Goal: Task Accomplishment & Management: Use online tool/utility

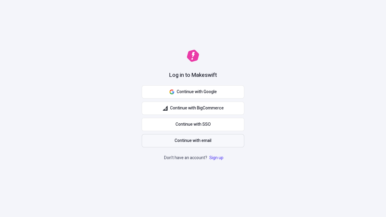
click at [193, 141] on span "Continue with email" at bounding box center [193, 140] width 37 height 7
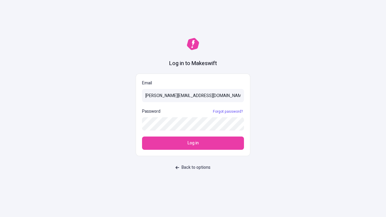
type input "[PERSON_NAME][EMAIL_ADDRESS][DOMAIN_NAME]"
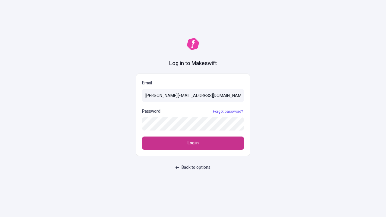
click at [193, 143] on span "Log in" at bounding box center [193, 143] width 11 height 7
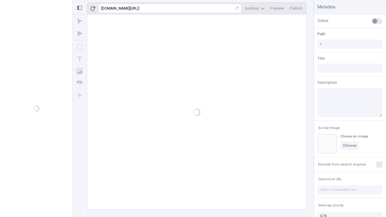
type input "/deep-link-tenuis"
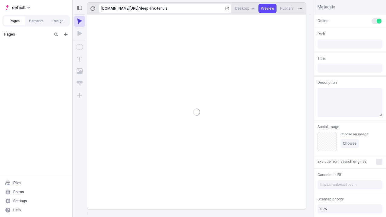
type input "/deep-link-tenuis"
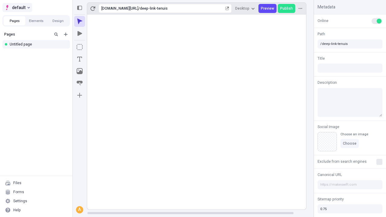
click at [17, 8] on span "default" at bounding box center [19, 7] width 14 height 7
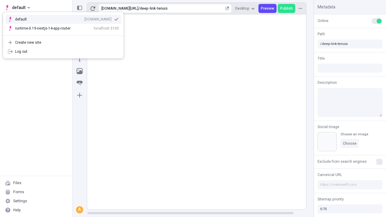
click at [84, 18] on div "[DOMAIN_NAME]" at bounding box center [97, 19] width 27 height 5
click at [58, 21] on button "Design" at bounding box center [58, 20] width 22 height 9
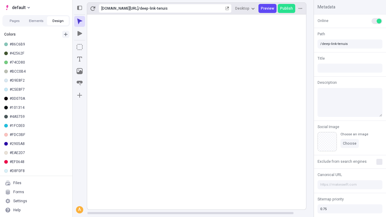
click at [66, 34] on icon "button" at bounding box center [66, 35] width 4 height 4
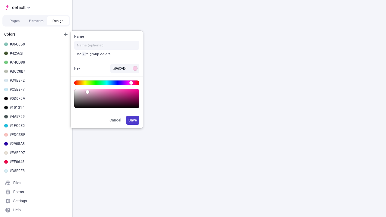
click at [133, 120] on span "Save" at bounding box center [132, 120] width 8 height 5
